Goal: Task Accomplishment & Management: Manage account settings

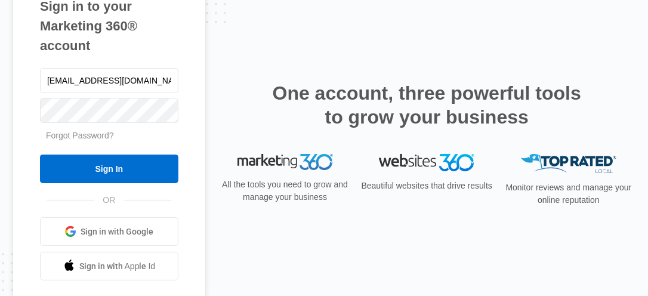
type input "[EMAIL_ADDRESS][DOMAIN_NAME]"
click at [40, 155] on input "Sign In" at bounding box center [109, 169] width 138 height 29
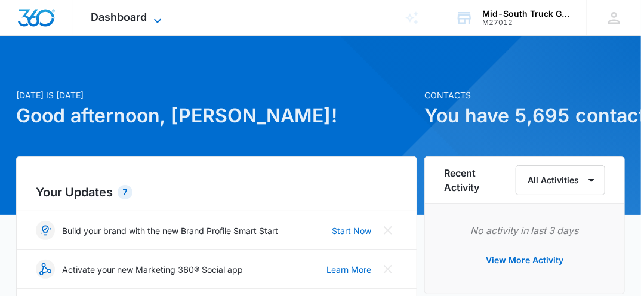
click at [158, 19] on icon at bounding box center [157, 21] width 14 height 14
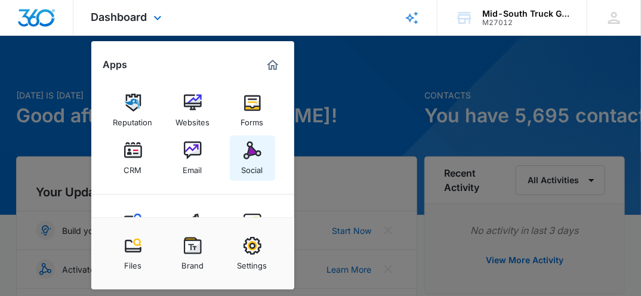
click at [255, 147] on img at bounding box center [252, 150] width 18 height 18
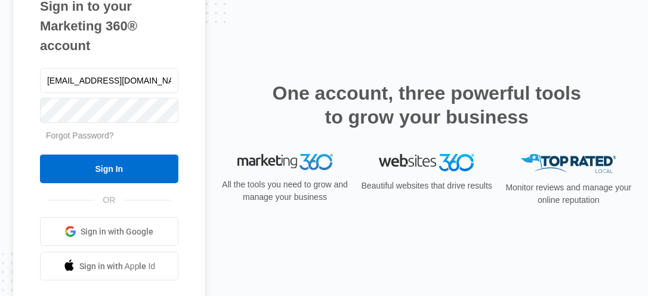
type input "[EMAIL_ADDRESS][DOMAIN_NAME]"
click at [40, 155] on input "Sign In" at bounding box center [109, 169] width 138 height 29
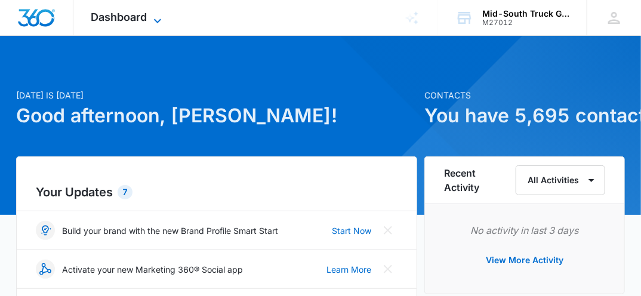
click at [156, 21] on icon at bounding box center [157, 20] width 7 height 4
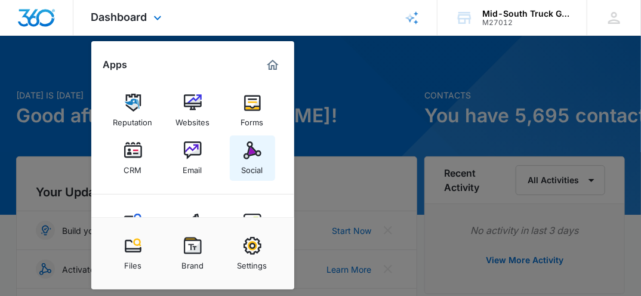
click at [254, 153] on img at bounding box center [252, 150] width 18 height 18
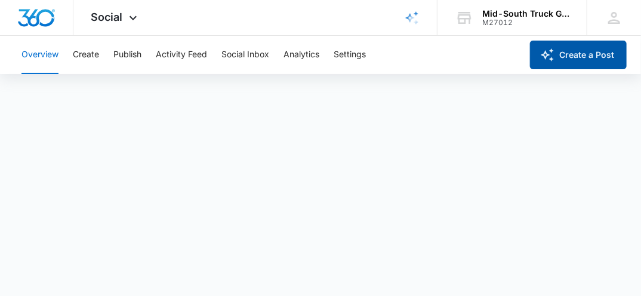
click at [578, 56] on button "Create a Post" at bounding box center [578, 55] width 97 height 29
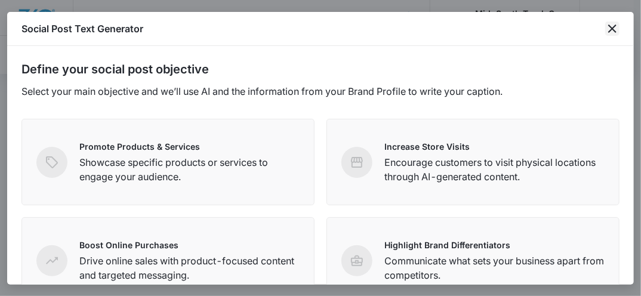
click at [615, 23] on icon "close" at bounding box center [612, 28] width 14 height 14
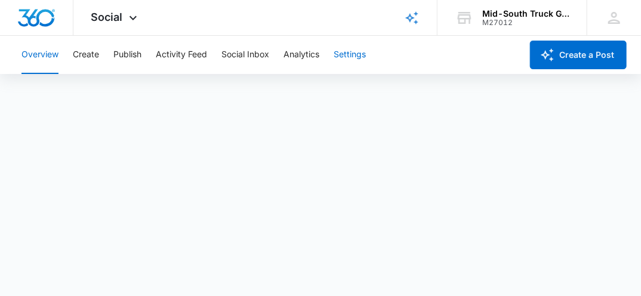
scroll to position [3, 0]
click at [402, 63] on div "Overview Create Publish Activity Feed Social Inbox Analytics Settings" at bounding box center [267, 55] width 507 height 38
